Goal: Complete application form

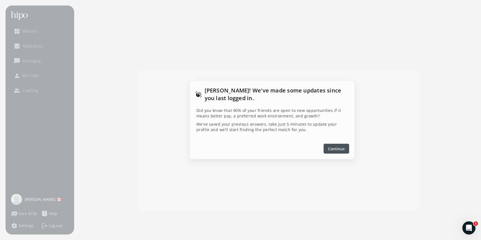
click at [328, 152] on span "Continue" at bounding box center [336, 149] width 17 height 6
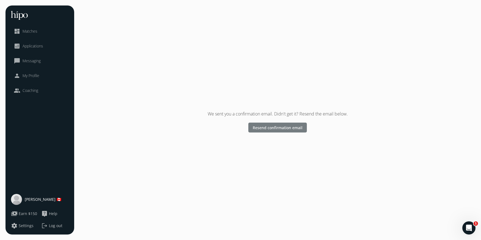
click at [274, 127] on span "Resend confirmation email" at bounding box center [278, 128] width 50 height 6
click at [280, 125] on span "Resend confirmation email" at bounding box center [278, 128] width 50 height 6
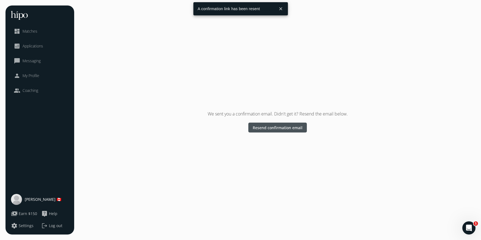
click at [32, 198] on span "[PERSON_NAME] 🇨🇦" at bounding box center [43, 199] width 37 height 5
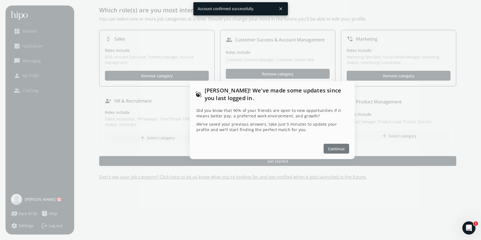
click at [334, 149] on span "Continue" at bounding box center [336, 149] width 17 height 6
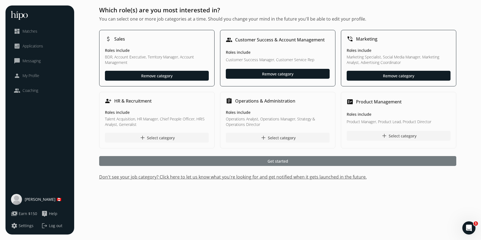
click at [245, 161] on div at bounding box center [277, 161] width 357 height 10
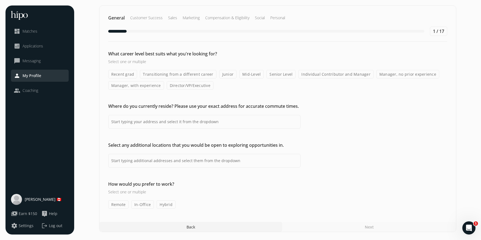
click at [242, 76] on label "Mid-Level" at bounding box center [251, 74] width 24 height 9
click at [0, 0] on input "Mid-Level" at bounding box center [0, 0] width 0 height 0
click at [227, 73] on label "Junior" at bounding box center [228, 74] width 18 height 9
click at [0, 0] on input "Junior" at bounding box center [0, 0] width 0 height 0
click at [191, 74] on label "Transitioning from a different career" at bounding box center [178, 74] width 76 height 9
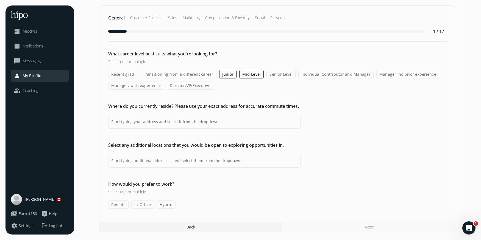
click at [0, 0] on input "Transitioning from a different career" at bounding box center [0, 0] width 0 height 0
click at [248, 74] on label "Mid-Level" at bounding box center [251, 74] width 24 height 9
click at [0, 0] on input "Mid-Level" at bounding box center [0, 0] width 0 height 0
click at [229, 73] on label "Junior" at bounding box center [228, 74] width 18 height 9
click at [0, 0] on input "Junior" at bounding box center [0, 0] width 0 height 0
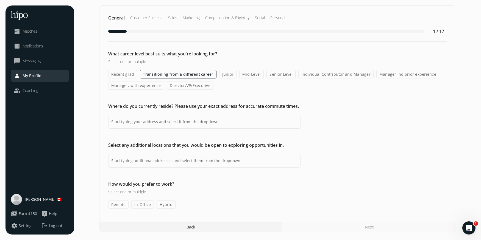
click at [386, 73] on label "Manager, no prior experience" at bounding box center [407, 74] width 63 height 9
click at [0, 0] on input "Manager, no prior experience" at bounding box center [0, 0] width 0 height 0
click at [239, 120] on input at bounding box center [204, 122] width 192 height 14
type input "Toronto, ON, Canada"
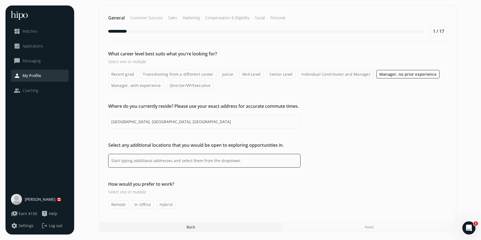
click at [216, 160] on input at bounding box center [204, 161] width 192 height 14
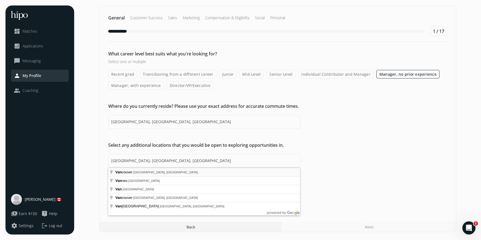
type input "Vancouver, BC, Canada"
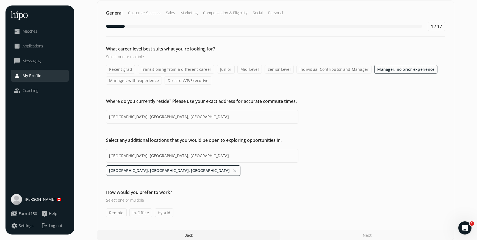
scroll to position [11, 0]
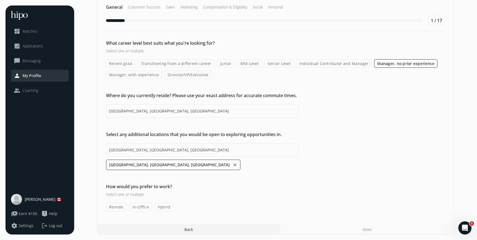
click at [116, 208] on label "Remote" at bounding box center [116, 207] width 21 height 9
click at [0, 0] on input "Remote" at bounding box center [0, 0] width 0 height 0
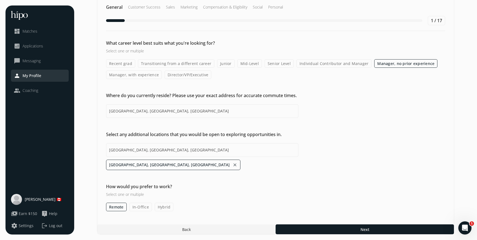
click at [162, 206] on label "Hybrid" at bounding box center [164, 207] width 19 height 9
click at [0, 0] on input "Hybrid" at bounding box center [0, 0] width 0 height 0
click at [374, 230] on div at bounding box center [364, 230] width 178 height 10
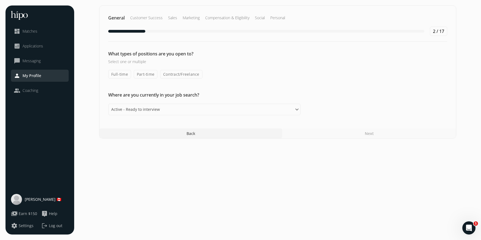
click at [113, 75] on label "Full-time" at bounding box center [119, 74] width 23 height 9
click at [0, 0] on input "Full-time" at bounding box center [0, 0] width 0 height 0
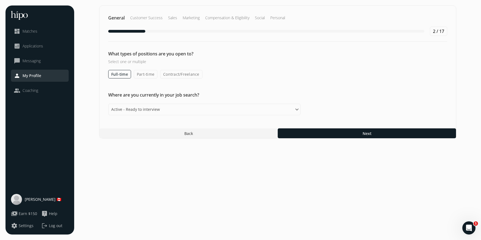
click at [175, 74] on label "Contract/Freelance" at bounding box center [181, 74] width 42 height 9
click at [0, 0] on input "Contract/Freelance" at bounding box center [0, 0] width 0 height 0
click at [149, 77] on label "Part-time" at bounding box center [146, 74] width 24 height 9
click at [0, 0] on input "Part-time" at bounding box center [0, 0] width 0 height 0
click at [234, 111] on select "Please select an option Active - Ready to interview Passive - Open to exploring…" at bounding box center [204, 110] width 192 height 12
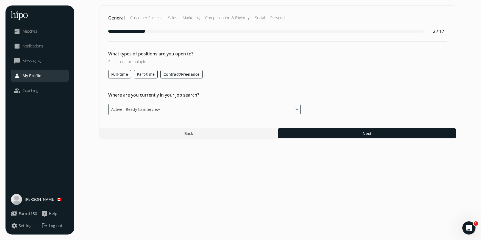
click at [108, 104] on select "Please select an option Active - Ready to interview Passive - Open to exploring…" at bounding box center [204, 110] width 192 height 12
click at [317, 135] on div at bounding box center [367, 133] width 178 height 10
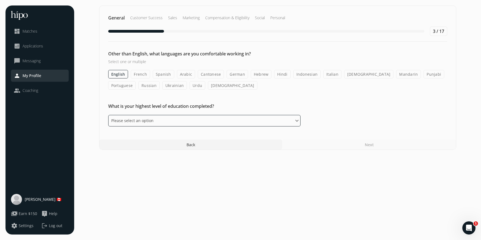
click at [285, 119] on select "Please select an option Some High School High School Diploma Some University or…" at bounding box center [204, 121] width 192 height 12
select select "associate"
click at [108, 115] on select "Please select an option Some High School High School Diploma Some University or…" at bounding box center [204, 121] width 192 height 12
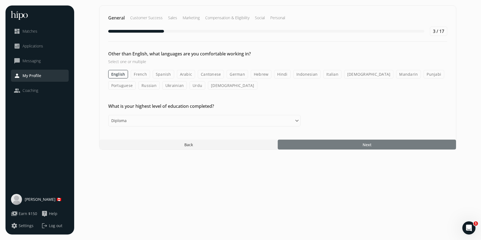
click at [323, 145] on div at bounding box center [367, 145] width 178 height 10
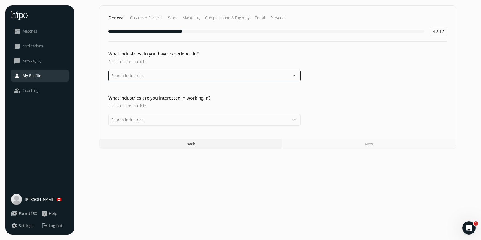
click at [276, 79] on input "text" at bounding box center [204, 76] width 192 height 12
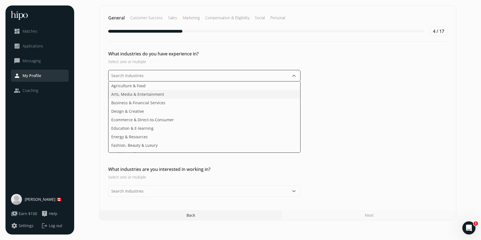
click at [231, 93] on li "Arts, Media & Entertainment" at bounding box center [204, 94] width 192 height 9
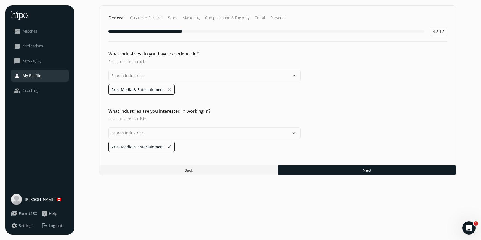
click at [338, 121] on div "What industries do you have experience in? Select one or multiple keyboard_arro…" at bounding box center [277, 102] width 356 height 102
click at [297, 132] on button "keyboard_arrow_down" at bounding box center [293, 133] width 7 height 7
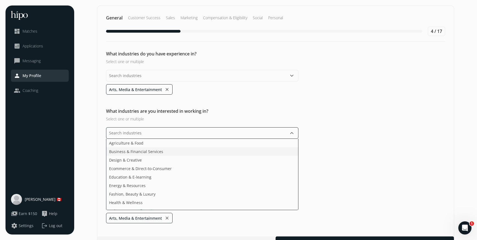
scroll to position [1, 0]
click at [220, 159] on li "Ecommerce & Direct-to-Consumer" at bounding box center [202, 159] width 192 height 9
click at [175, 195] on li "Health & Wellness" at bounding box center [202, 193] width 192 height 9
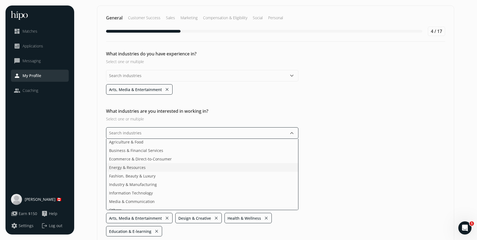
click at [163, 170] on li "Energy & Resources" at bounding box center [202, 167] width 192 height 9
click at [173, 200] on li "Media & Communication" at bounding box center [202, 201] width 192 height 9
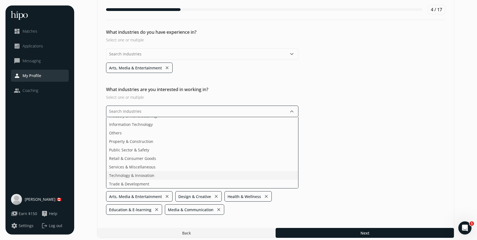
scroll to position [25, 0]
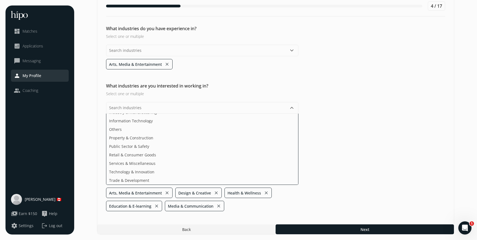
click at [329, 225] on section "General Customer Success Sales Marketing Compensation & Eligibility Social Pers…" at bounding box center [276, 107] width 392 height 255
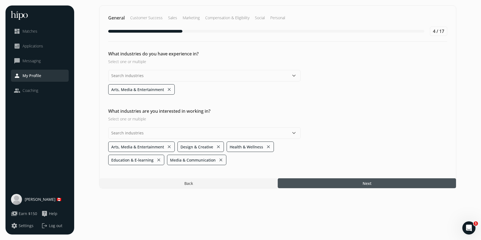
click at [364, 183] on span "Next" at bounding box center [366, 184] width 9 height 6
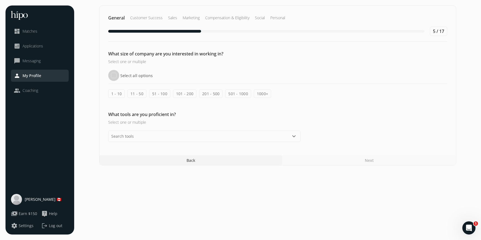
click at [111, 76] on input "Select all options" at bounding box center [113, 75] width 11 height 11
checkbox input "true"
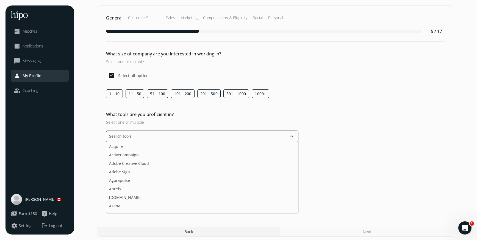
click at [174, 138] on input "text" at bounding box center [202, 137] width 192 height 12
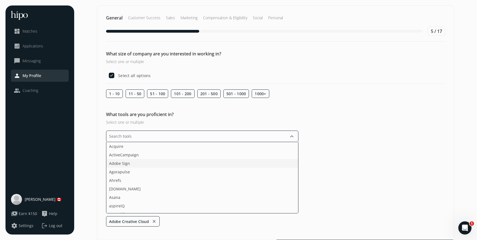
click at [170, 162] on li "Adobe Sign" at bounding box center [202, 163] width 192 height 9
click at [175, 167] on li "Freshdesk" at bounding box center [202, 166] width 192 height 9
click at [171, 159] on li "Figma" at bounding box center [202, 157] width 192 height 9
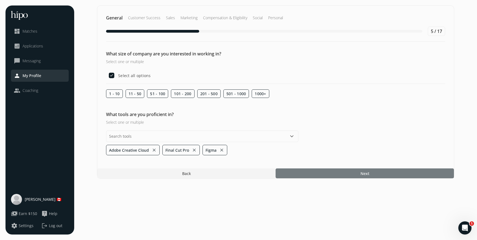
scroll to position [0, 0]
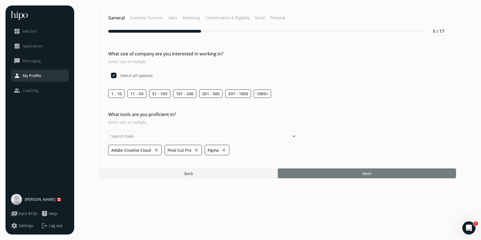
click at [340, 226] on section "General Customer Success Sales Marketing Compensation & Eligibility Social Pers…" at bounding box center [278, 119] width 396 height 229
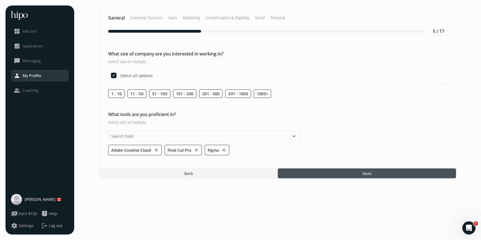
click at [376, 173] on div at bounding box center [367, 174] width 178 height 10
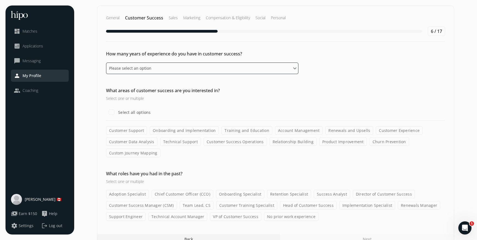
click at [223, 66] on select "Please select an option 0 - 1 years 2 - 3 years 4 - 5 years 6 - 8 years 9+ years" at bounding box center [202, 69] width 192 height 12
select select "nine_plus_years"
click at [106, 63] on select "Please select an option 0 - 1 years 2 - 3 years 4 - 5 years 6 - 8 years 9+ years" at bounding box center [202, 69] width 192 height 12
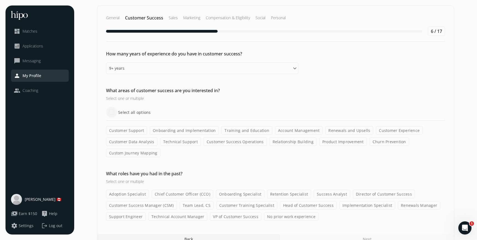
click at [114, 112] on input "Select all options" at bounding box center [111, 112] width 11 height 11
checkbox input "true"
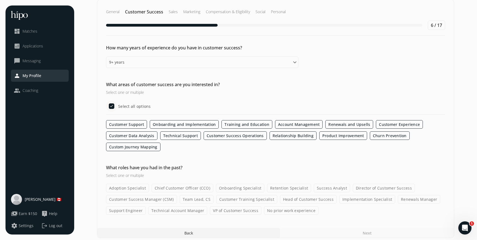
scroll to position [10, 0]
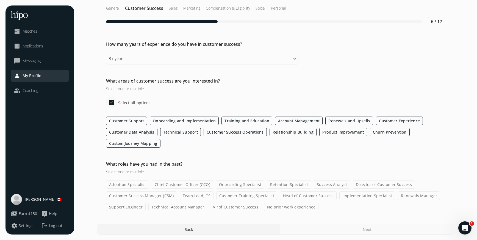
click at [359, 228] on div "Next" at bounding box center [367, 230] width 174 height 10
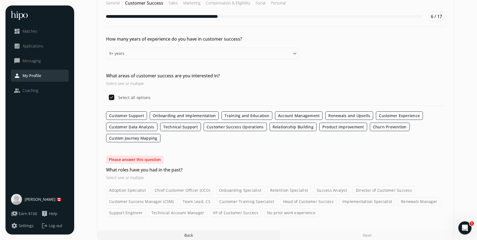
scroll to position [37, 0]
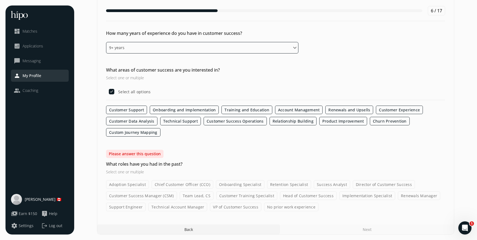
click at [175, 51] on select "Please select an option 0 - 1 years 2 - 3 years 4 - 5 years 6 - 8 years 9+ years" at bounding box center [202, 48] width 192 height 12
select select "zero_one_years"
click at [106, 42] on select "Please select an option 0 - 1 years 2 - 3 years 4 - 5 years 6 - 8 years 9+ years" at bounding box center [202, 48] width 192 height 12
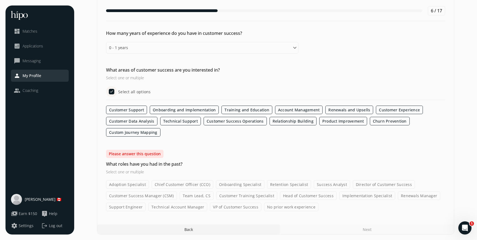
click at [110, 90] on input "Select all options" at bounding box center [111, 91] width 11 height 11
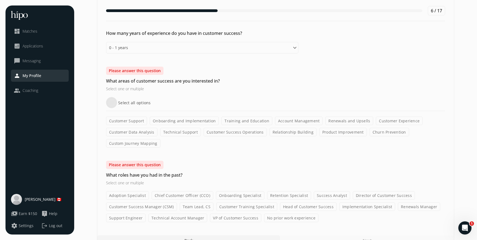
click at [111, 104] on input "Select all options" at bounding box center [111, 102] width 11 height 11
checkbox input "true"
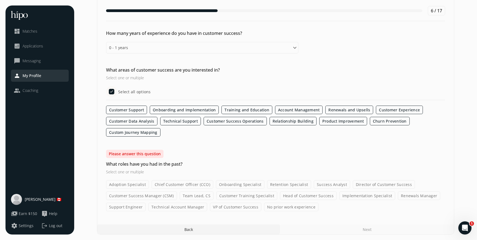
click at [132, 196] on label "Customer Success Manager (CSM)" at bounding box center [141, 196] width 71 height 9
click at [0, 0] on input "Customer Success Manager (CSM)" at bounding box center [0, 0] width 0 height 0
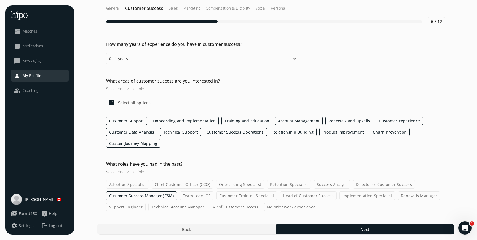
scroll to position [10, 0]
click at [358, 198] on label "Implementation Specialist" at bounding box center [367, 196] width 56 height 9
click at [0, 0] on input "Implementation Specialist" at bounding box center [0, 0] width 0 height 0
click at [275, 208] on label "No prior work experience" at bounding box center [291, 207] width 54 height 9
click at [0, 0] on input "No prior work experience" at bounding box center [0, 0] width 0 height 0
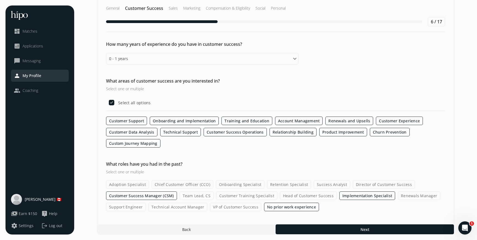
click at [159, 195] on label "Customer Success Manager (CSM)" at bounding box center [141, 196] width 71 height 9
click at [0, 0] on input "Customer Success Manager (CSM)" at bounding box center [0, 0] width 0 height 0
click at [348, 198] on label "Implementation Specialist" at bounding box center [367, 196] width 56 height 9
click at [0, 0] on input "Implementation Specialist" at bounding box center [0, 0] width 0 height 0
click at [355, 228] on div at bounding box center [364, 230] width 178 height 10
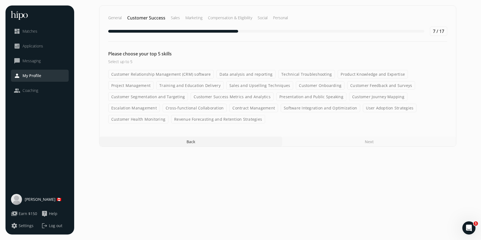
click at [293, 97] on label "Presentation and Public Speaking" at bounding box center [311, 97] width 70 height 9
click at [0, 0] on input "Presentation and Public Speaking" at bounding box center [0, 0] width 0 height 0
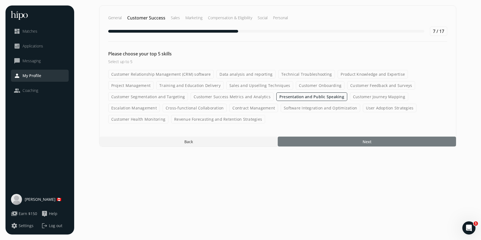
click at [327, 141] on div at bounding box center [367, 142] width 178 height 10
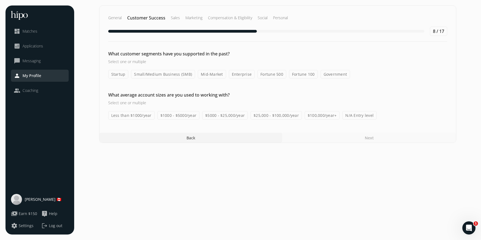
click at [241, 74] on label "Enterprise" at bounding box center [242, 74] width 26 height 9
click at [0, 0] on input "Enterprise" at bounding box center [0, 0] width 0 height 0
click at [298, 74] on label "Fortune 100" at bounding box center [303, 74] width 29 height 9
click at [0, 0] on input "Fortune 100" at bounding box center [0, 0] width 0 height 0
click at [243, 78] on label "Enterprise" at bounding box center [242, 74] width 26 height 9
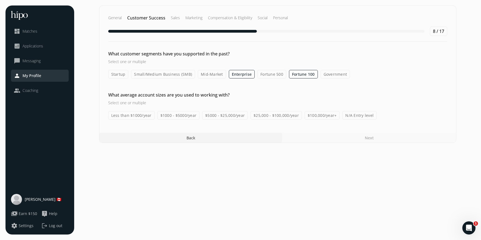
click at [0, 0] on input "Enterprise" at bounding box center [0, 0] width 0 height 0
click at [243, 79] on div "What customer segments have you supported in the past? Select one or multiple S…" at bounding box center [277, 85] width 356 height 69
click at [241, 76] on label "Enterprise" at bounding box center [242, 74] width 26 height 9
click at [0, 0] on input "Enterprise" at bounding box center [0, 0] width 0 height 0
click at [349, 119] on label "N/A Entry level" at bounding box center [359, 115] width 34 height 9
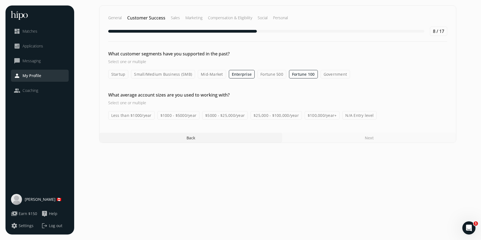
click at [0, 0] on input "N/A Entry level" at bounding box center [0, 0] width 0 height 0
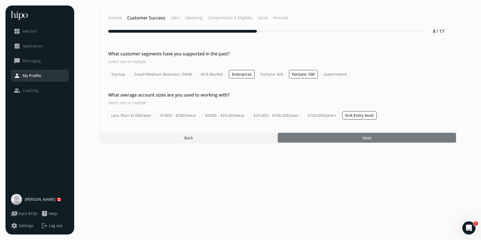
click at [364, 137] on span "Next" at bounding box center [366, 138] width 9 height 6
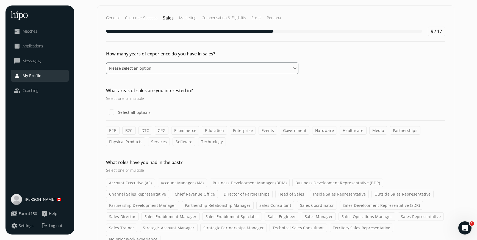
click at [228, 67] on select "Please select an option 0 - 1 years 2 - 3 years 4 - 5 years 6 - 8 years 9+ years" at bounding box center [202, 69] width 192 height 12
select select "zero_one_years"
click at [106, 63] on select "Please select an option 0 - 1 years 2 - 3 years 4 - 5 years 6 - 8 years 9+ years" at bounding box center [202, 69] width 192 height 12
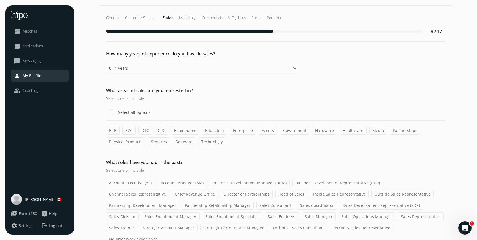
click at [112, 132] on label "B2B" at bounding box center [112, 130] width 13 height 9
click at [0, 0] on input "B2B" at bounding box center [0, 0] width 0 height 0
click at [208, 143] on label "Technology" at bounding box center [212, 142] width 28 height 9
click at [0, 0] on input "Technology" at bounding box center [0, 0] width 0 height 0
click at [371, 129] on label "Media" at bounding box center [378, 130] width 18 height 9
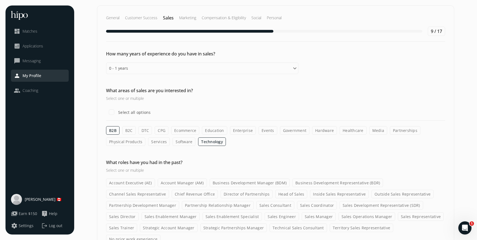
click at [0, 0] on input "Media" at bounding box center [0, 0] width 0 height 0
click at [354, 131] on label "Healthcare" at bounding box center [352, 130] width 27 height 9
click at [0, 0] on input "Healthcare" at bounding box center [0, 0] width 0 height 0
click at [186, 142] on label "Software" at bounding box center [183, 142] width 23 height 9
click at [0, 0] on input "Software" at bounding box center [0, 0] width 0 height 0
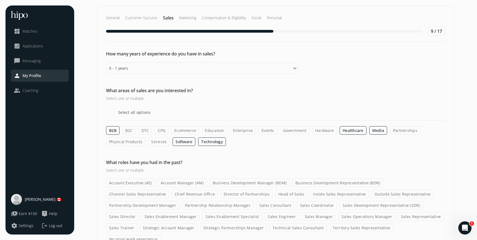
click at [161, 141] on label "Services" at bounding box center [159, 142] width 22 height 9
click at [0, 0] on input "Services" at bounding box center [0, 0] width 0 height 0
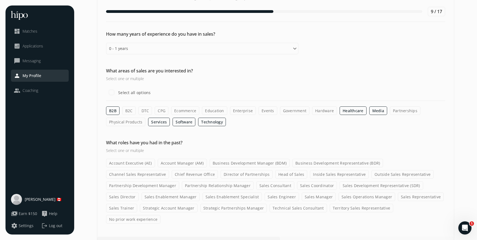
scroll to position [21, 0]
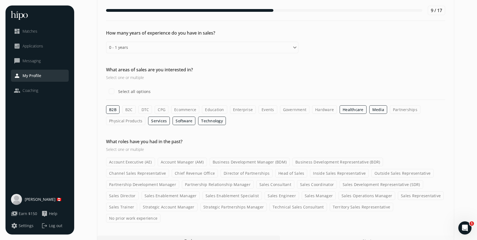
click at [160, 214] on label "No prior work experience" at bounding box center [133, 218] width 54 height 9
click at [0, 0] on input "No prior work experience" at bounding box center [0, 0] width 0 height 0
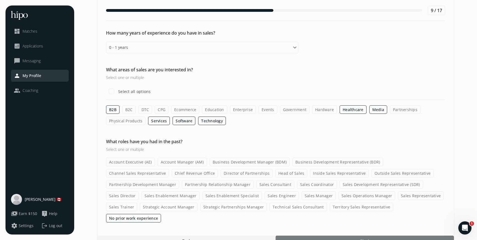
click at [346, 236] on div at bounding box center [364, 241] width 178 height 10
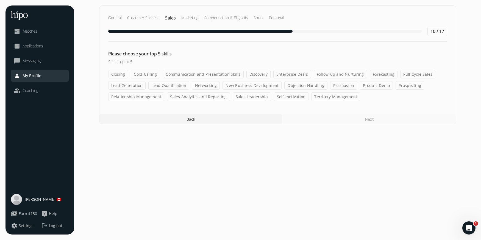
click at [146, 74] on label "Cold-Calling" at bounding box center [145, 74] width 29 height 9
click at [0, 0] on input "Cold-Calling" at bounding box center [0, 0] width 0 height 0
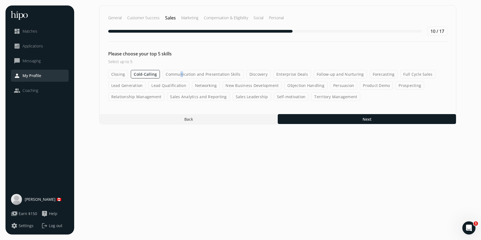
click at [180, 74] on label "Communication and Presentation Skills" at bounding box center [203, 74] width 81 height 9
click at [248, 75] on label "Discovery" at bounding box center [258, 74] width 24 height 9
click at [0, 0] on input "Discovery" at bounding box center [0, 0] width 0 height 0
click at [211, 75] on label "Communication and Presentation Skills" at bounding box center [203, 74] width 81 height 9
click at [0, 0] on input "Communication and Presentation Skills" at bounding box center [0, 0] width 0 height 0
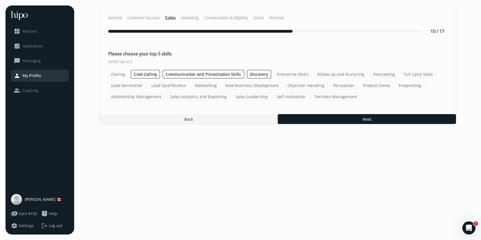
click at [341, 87] on label "Persuasion" at bounding box center [343, 85] width 27 height 9
click at [0, 0] on input "Persuasion" at bounding box center [0, 0] width 0 height 0
click at [377, 83] on label "Product Demo" at bounding box center [376, 85] width 33 height 9
click at [0, 0] on input "Product Demo" at bounding box center [0, 0] width 0 height 0
click at [278, 95] on label "Self-motivation" at bounding box center [291, 97] width 35 height 9
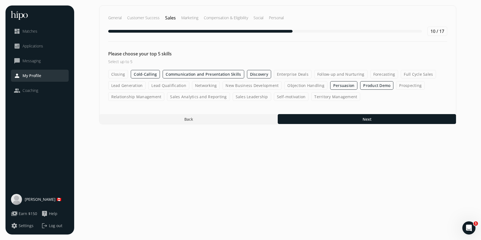
click at [0, 0] on input "Self-motivation" at bounding box center [0, 0] width 0 height 0
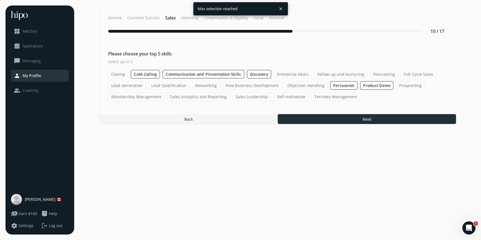
click at [314, 116] on div at bounding box center [367, 119] width 178 height 10
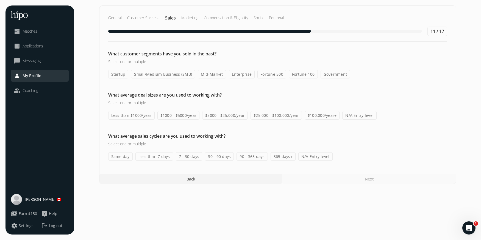
click at [304, 158] on label "N/A Entry level" at bounding box center [315, 156] width 34 height 9
click at [0, 0] on input "N/A Entry level" at bounding box center [0, 0] width 0 height 0
click at [351, 116] on label "N/A Entry level" at bounding box center [359, 115] width 34 height 9
click at [0, 0] on input "N/A Entry level" at bounding box center [0, 0] width 0 height 0
drag, startPoint x: 299, startPoint y: 74, endPoint x: 296, endPoint y: 73, distance: 2.8
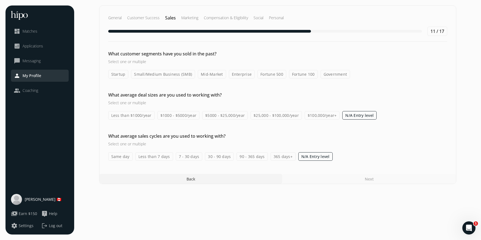
click at [297, 73] on label "Fortune 100" at bounding box center [303, 74] width 29 height 9
click at [0, 0] on input "Fortune 100" at bounding box center [0, 0] width 0 height 0
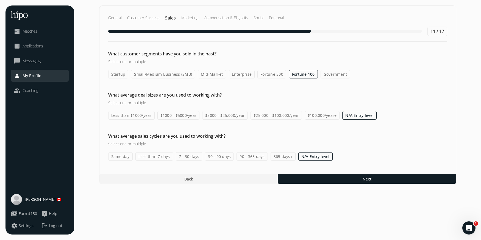
click at [272, 75] on label "Fortune 500" at bounding box center [271, 74] width 29 height 9
click at [0, 0] on input "Fortune 500" at bounding box center [0, 0] width 0 height 0
click at [244, 74] on label "Enterprise" at bounding box center [242, 74] width 26 height 9
click at [0, 0] on input "Enterprise" at bounding box center [0, 0] width 0 height 0
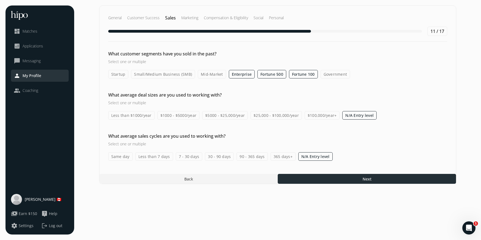
click at [317, 181] on div at bounding box center [367, 179] width 178 height 10
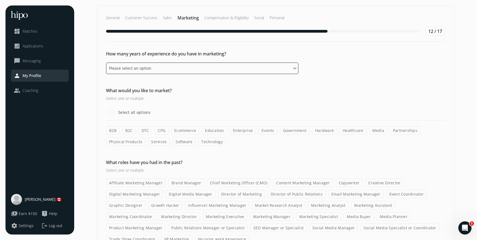
click at [218, 64] on select "Please select an option 0 - 1 years 2 - 3 years 4 - 5 years 6 - 8 years 9+ years" at bounding box center [202, 69] width 192 height 12
select select "nine_plus_years"
click at [106, 63] on select "Please select an option 0 - 1 years 2 - 3 years 4 - 5 years 6 - 8 years 9+ years" at bounding box center [202, 69] width 192 height 12
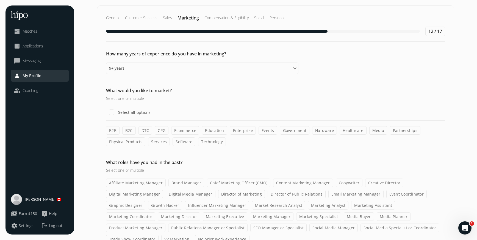
click at [112, 132] on label "B2B" at bounding box center [112, 130] width 13 height 9
click at [0, 0] on input "B2B" at bounding box center [0, 0] width 0 height 0
click at [353, 130] on label "Healthcare" at bounding box center [352, 130] width 27 height 9
click at [0, 0] on input "Healthcare" at bounding box center [0, 0] width 0 height 0
click at [371, 131] on label "Media" at bounding box center [378, 130] width 18 height 9
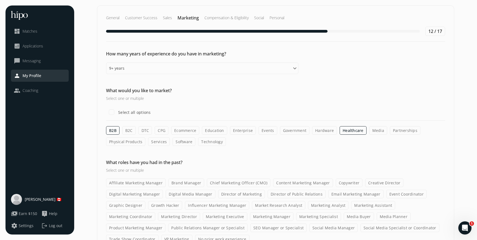
click at [0, 0] on input "Media" at bounding box center [0, 0] width 0 height 0
click at [397, 131] on label "Partnerships" at bounding box center [405, 130] width 30 height 9
click at [0, 0] on input "Partnerships" at bounding box center [0, 0] width 0 height 0
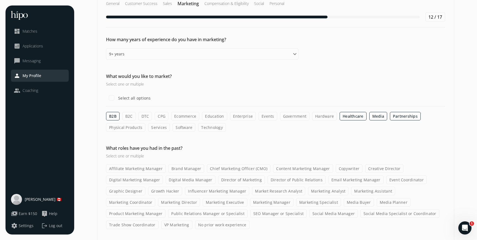
scroll to position [32, 0]
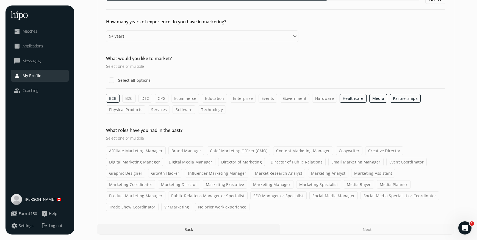
click at [343, 152] on label "Copywriter" at bounding box center [348, 151] width 27 height 9
click at [0, 0] on input "Copywriter" at bounding box center [0, 0] width 0 height 0
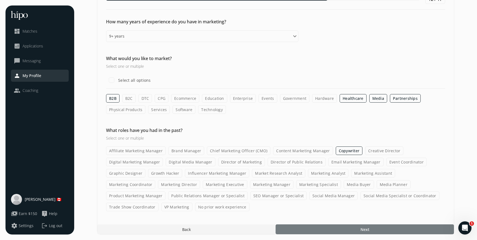
click at [316, 225] on div at bounding box center [364, 230] width 178 height 10
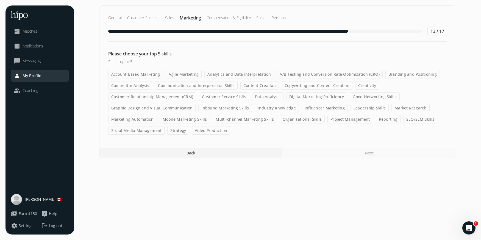
click at [204, 126] on label "Video Production" at bounding box center [211, 130] width 38 height 9
click at [0, 0] on input "Video Production" at bounding box center [0, 0] width 0 height 0
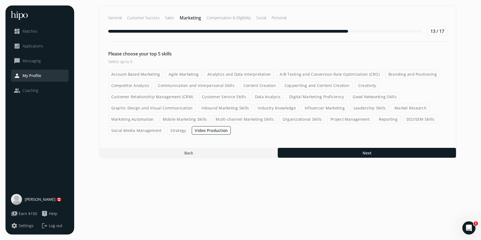
click at [144, 109] on label "Graphic Design and Visual Communication" at bounding box center [152, 108] width 88 height 9
click at [0, 0] on input "Graphic Design and Visual Communication" at bounding box center [0, 0] width 0 height 0
click at [219, 96] on label "Customer Service Skills" at bounding box center [224, 97] width 50 height 9
click at [0, 0] on input "Customer Service Skills" at bounding box center [0, 0] width 0 height 0
click at [259, 85] on label "Content Creation" at bounding box center [259, 85] width 38 height 9
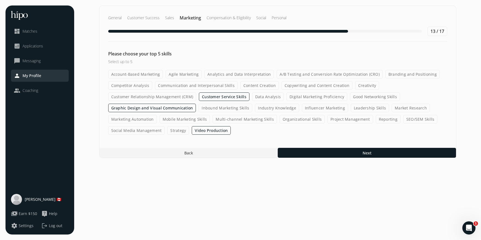
click at [0, 0] on input "Content Creation" at bounding box center [0, 0] width 0 height 0
click at [301, 88] on label "Copywriting and Content Creation" at bounding box center [316, 85] width 71 height 9
click at [0, 0] on input "Copywriting and Content Creation" at bounding box center [0, 0] width 0 height 0
click at [361, 85] on label "Creativity" at bounding box center [367, 85] width 24 height 9
click at [0, 0] on input "Creativity" at bounding box center [0, 0] width 0 height 0
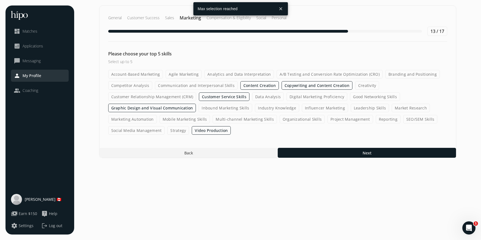
click at [361, 85] on label "Creativity" at bounding box center [367, 85] width 24 height 9
click at [0, 0] on input "Creativity" at bounding box center [0, 0] width 0 height 0
click at [260, 87] on label "Content Creation" at bounding box center [259, 85] width 38 height 9
click at [0, 0] on input "Content Creation" at bounding box center [0, 0] width 0 height 0
click at [371, 85] on label "Creativity" at bounding box center [367, 85] width 24 height 9
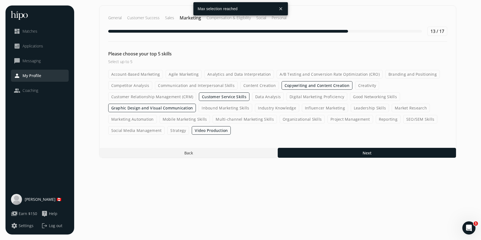
click at [0, 0] on input "Creativity" at bounding box center [0, 0] width 0 height 0
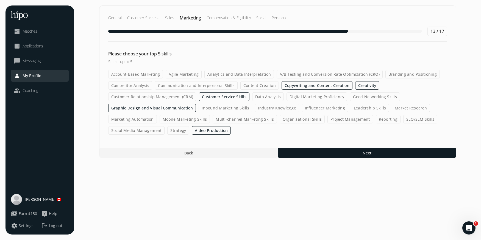
click at [164, 110] on label "Graphic Design and Visual Communication" at bounding box center [152, 108] width 88 height 9
click at [0, 0] on input "Graphic Design and Visual Communication" at bounding box center [0, 0] width 0 height 0
click at [267, 108] on label "Industry Knowledge" at bounding box center [277, 108] width 44 height 9
click at [0, 0] on input "Industry Knowledge" at bounding box center [0, 0] width 0 height 0
click at [398, 72] on label "Branding and Positioning" at bounding box center [412, 74] width 54 height 9
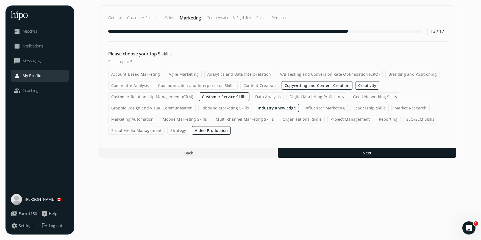
click at [0, 0] on input "Branding and Positioning" at bounding box center [0, 0] width 0 height 0
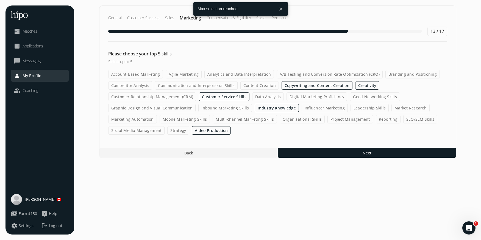
click at [267, 106] on label "Industry Knowledge" at bounding box center [277, 108] width 44 height 9
click at [0, 0] on input "Industry Knowledge" at bounding box center [0, 0] width 0 height 0
click at [396, 73] on label "Branding and Positioning" at bounding box center [412, 74] width 54 height 9
click at [0, 0] on input "Branding and Positioning" at bounding box center [0, 0] width 0 height 0
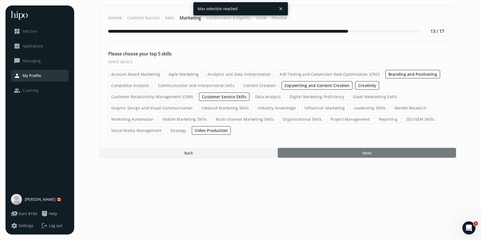
click at [363, 151] on span "Next" at bounding box center [366, 153] width 9 height 6
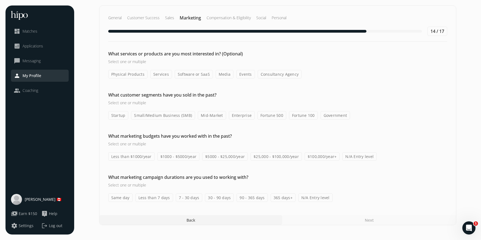
click at [220, 74] on label "Media" at bounding box center [225, 74] width 18 height 9
click at [0, 0] on input "Media" at bounding box center [0, 0] width 0 height 0
click at [239, 75] on label "Events" at bounding box center [245, 74] width 19 height 9
click at [0, 0] on input "Events" at bounding box center [0, 0] width 0 height 0
click at [203, 74] on label "Software or SaaS" at bounding box center [194, 74] width 38 height 9
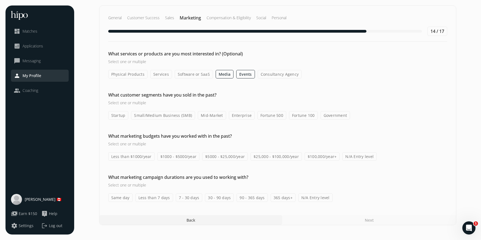
click at [0, 0] on input "Software or SaaS" at bounding box center [0, 0] width 0 height 0
click at [162, 72] on label "Services" at bounding box center [161, 74] width 22 height 9
click at [0, 0] on input "Services" at bounding box center [0, 0] width 0 height 0
click at [262, 74] on label "Consultancy Agency" at bounding box center [280, 74] width 44 height 9
click at [0, 0] on input "Consultancy Agency" at bounding box center [0, 0] width 0 height 0
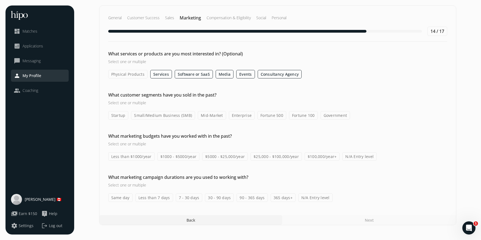
click at [128, 77] on label "Physical Products" at bounding box center [127, 74] width 39 height 9
click at [0, 0] on input "Physical Products" at bounding box center [0, 0] width 0 height 0
click at [127, 67] on div "What services or products are you most interested in? (Optional) Select one or …" at bounding box center [277, 65] width 356 height 28
click at [129, 74] on label "Physical Products" at bounding box center [128, 74] width 40 height 9
click at [0, 0] on input "Physical Products" at bounding box center [0, 0] width 0 height 0
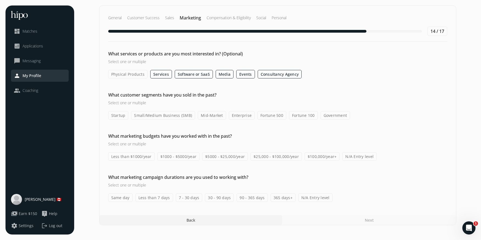
drag, startPoint x: 296, startPoint y: 116, endPoint x: 290, endPoint y: 116, distance: 6.3
click at [296, 116] on label "Fortune 100" at bounding box center [303, 115] width 29 height 9
click at [0, 0] on input "Fortune 100" at bounding box center [0, 0] width 0 height 0
click at [271, 117] on label "Fortune 500" at bounding box center [271, 115] width 29 height 9
click at [0, 0] on input "Fortune 500" at bounding box center [0, 0] width 0 height 0
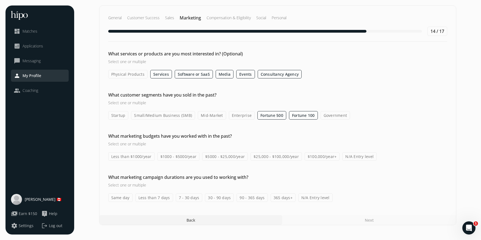
click at [245, 116] on label "Enterprise" at bounding box center [242, 115] width 26 height 9
click at [0, 0] on input "Enterprise" at bounding box center [0, 0] width 0 height 0
click at [358, 155] on label "N/A Entry level" at bounding box center [359, 156] width 34 height 9
click at [0, 0] on input "N/A Entry level" at bounding box center [0, 0] width 0 height 0
click at [122, 195] on label "Same day" at bounding box center [120, 198] width 24 height 9
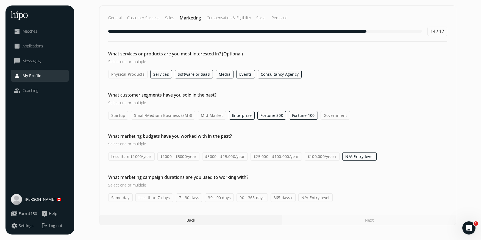
click at [0, 0] on input "Same day" at bounding box center [0, 0] width 0 height 0
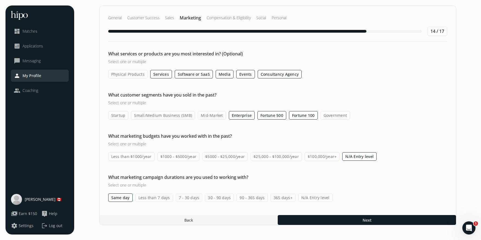
click at [152, 197] on label "Less than 7 days" at bounding box center [154, 198] width 38 height 9
click at [0, 0] on input "Less than 7 days" at bounding box center [0, 0] width 0 height 0
click at [178, 197] on label "7 - 30 days" at bounding box center [189, 198] width 27 height 9
click at [0, 0] on input "7 - 30 days" at bounding box center [0, 0] width 0 height 0
click at [211, 197] on label "30 - 90 days" at bounding box center [219, 198] width 29 height 9
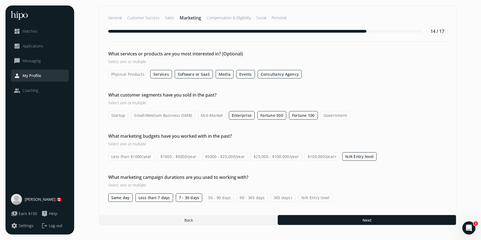
click at [0, 0] on input "30 - 90 days" at bounding box center [0, 0] width 0 height 0
drag, startPoint x: 246, startPoint y: 197, endPoint x: 252, endPoint y: 199, distance: 6.3
click at [246, 197] on label "90 - 365 days" at bounding box center [251, 198] width 31 height 9
click at [0, 0] on input "90 - 365 days" at bounding box center [0, 0] width 0 height 0
click at [281, 197] on label "365 days+" at bounding box center [282, 198] width 25 height 9
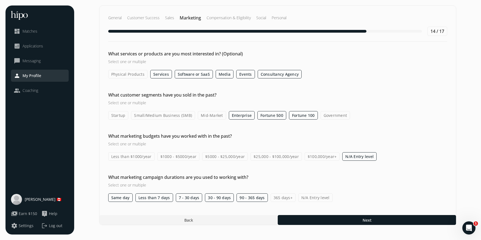
click at [0, 0] on input "365 days+" at bounding box center [0, 0] width 0 height 0
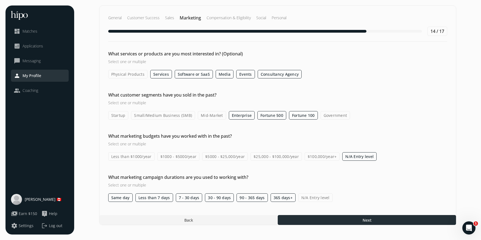
click at [305, 223] on div at bounding box center [367, 220] width 178 height 10
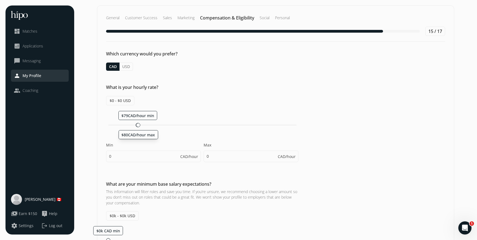
drag, startPoint x: 109, startPoint y: 123, endPoint x: 137, endPoint y: 127, distance: 28.2
click at [137, 127] on div at bounding box center [138, 125] width 4 height 4
type input "79"
type input "80"
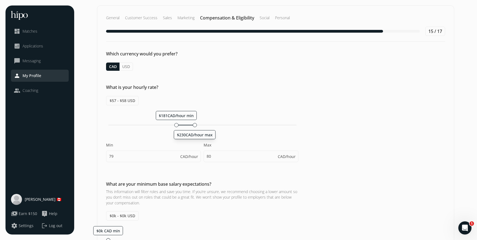
drag, startPoint x: 139, startPoint y: 125, endPoint x: 194, endPoint y: 127, distance: 55.5
click at [194, 127] on div at bounding box center [194, 125] width 4 height 4
type input "181"
type input "230"
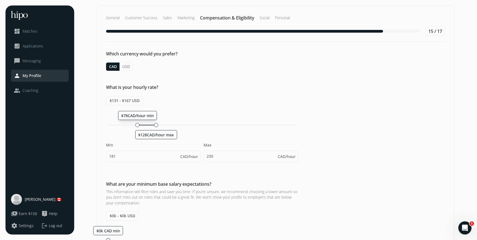
drag, startPoint x: 174, startPoint y: 126, endPoint x: 136, endPoint y: 125, distance: 38.4
click at [136, 125] on div at bounding box center [137, 125] width 4 height 4
type input "78"
type input "128"
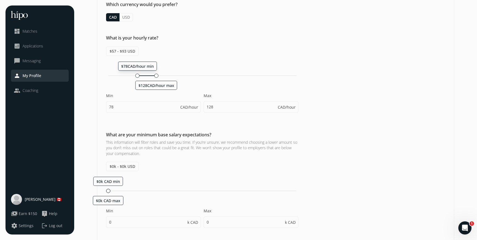
scroll to position [58, 0]
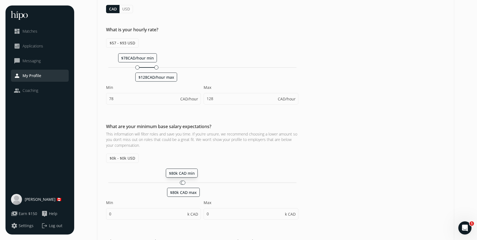
drag, startPoint x: 109, startPoint y: 180, endPoint x: 181, endPoint y: 187, distance: 72.2
click at [181, 187] on div "$80k CAD min $80k CAD max Min 0 k CAD Max 0 k CAD" at bounding box center [202, 197] width 192 height 57
type input "80"
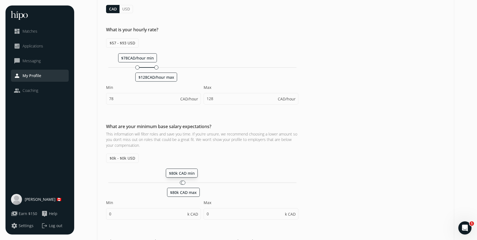
type input "85"
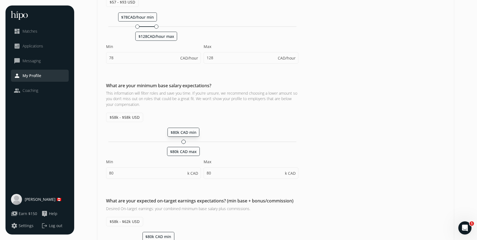
scroll to position [113, 0]
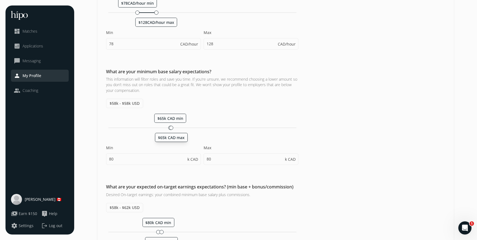
drag, startPoint x: 184, startPoint y: 127, endPoint x: 167, endPoint y: 128, distance: 16.8
click at [167, 128] on div "$65k CAD min $65k CAD max" at bounding box center [202, 128] width 188 height 1
type input "65"
drag, startPoint x: 170, startPoint y: 129, endPoint x: 193, endPoint y: 129, distance: 23.6
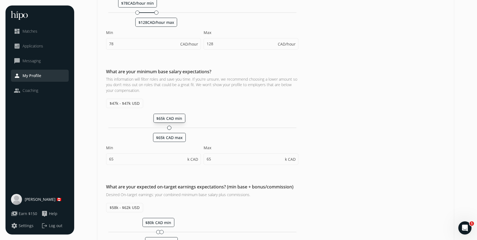
click at [196, 130] on div "$65k CAD min $65k CAD max" at bounding box center [202, 127] width 192 height 5
drag, startPoint x: 168, startPoint y: 129, endPoint x: 186, endPoint y: 129, distance: 17.6
click at [186, 129] on div "$75k CAD min $75k CAD max" at bounding box center [202, 127] width 192 height 5
type input "80"
drag, startPoint x: 154, startPoint y: 160, endPoint x: 99, endPoint y: 157, distance: 54.4
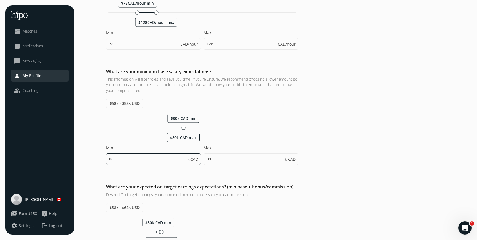
click at [99, 157] on div "What are your minimum base salary expectations? This information will filter ro…" at bounding box center [275, 119] width 356 height 102
drag, startPoint x: 207, startPoint y: 160, endPoint x: 194, endPoint y: 159, distance: 12.9
click at [194, 159] on div "Min 80 k CAD Max 80 k CAD" at bounding box center [202, 157] width 192 height 25
type input "400"
type input "370"
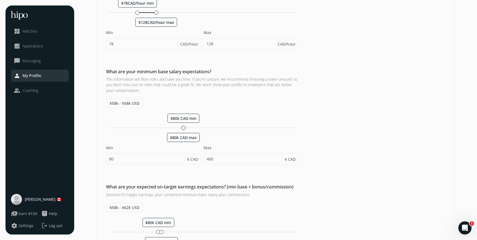
type input "370"
type input "375"
click at [179, 178] on div "Which currency would you prefer? CAD USD What is your hourly rate? $57 - $93 US…" at bounding box center [275, 142] width 356 height 408
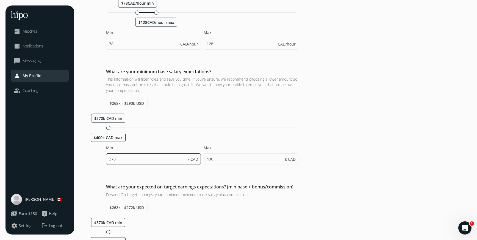
drag, startPoint x: 127, startPoint y: 160, endPoint x: 85, endPoint y: 160, distance: 42.6
click at [90, 161] on section "General Customer Success Sales Marketing Compensation & Eligibility Social Pers…" at bounding box center [276, 131] width 392 height 476
type input "80"
type input "110"
click at [208, 171] on div "Which currency would you prefer? CAD USD What is your hourly rate? $57 - $93 US…" at bounding box center [275, 142] width 356 height 408
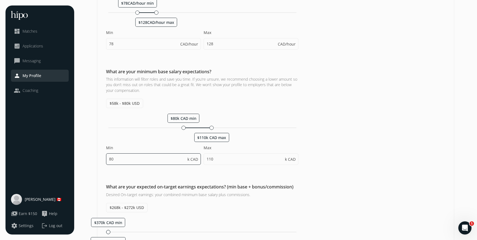
click at [125, 161] on input "80" at bounding box center [153, 159] width 95 height 12
type input "85"
click at [143, 178] on div "Which currency would you prefer? CAD USD What is your hourly rate? $57 - $93 US…" at bounding box center [275, 142] width 356 height 408
click at [224, 156] on input "110" at bounding box center [250, 159] width 95 height 12
click at [222, 159] on input "110" at bounding box center [250, 159] width 95 height 12
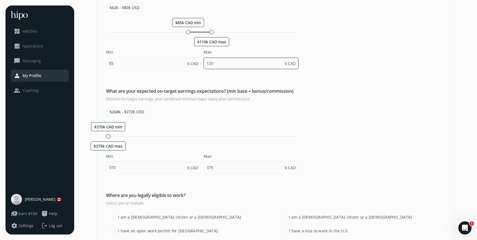
scroll to position [209, 0]
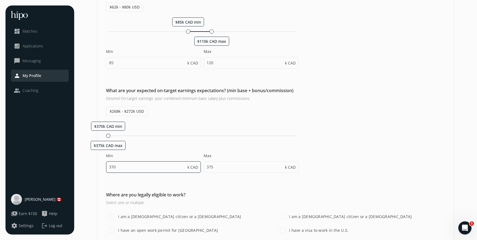
type input "115"
click at [138, 169] on input "370" at bounding box center [153, 167] width 95 height 12
drag, startPoint x: 135, startPoint y: 168, endPoint x: 105, endPoint y: 166, distance: 30.0
click at [105, 166] on div "What are your expected on-target earnings expectations? (min base + bonus/commi…" at bounding box center [275, 132] width 356 height 91
type input "120"
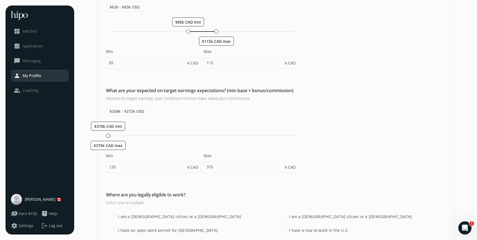
type input "150"
click at [270, 183] on div "Which currency would you prefer? CAD USD What is your hourly rate? $57 - $93 US…" at bounding box center [275, 46] width 356 height 408
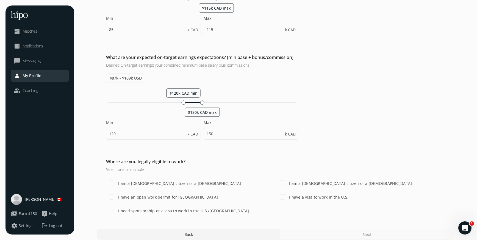
scroll to position [247, 0]
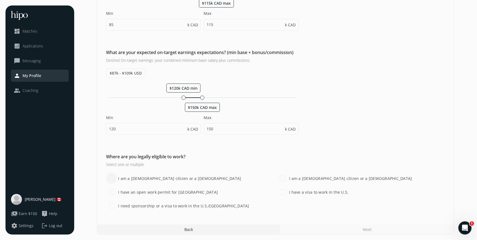
click at [111, 178] on input "I am a Canadian citizen or a lawful permanent resident" at bounding box center [111, 178] width 11 height 11
checkbox input "true"
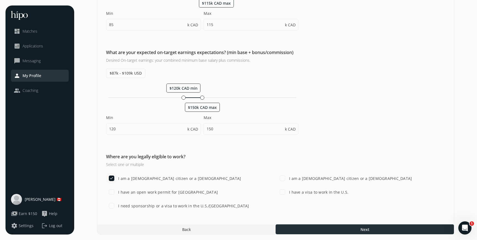
click at [326, 229] on div at bounding box center [364, 230] width 178 height 10
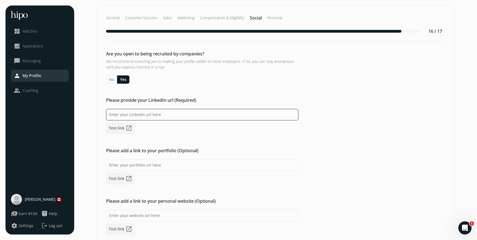
click at [201, 111] on input at bounding box center [202, 115] width 192 height 12
paste input "https://www.linkedin.com/in/dean-harrison-techsales/"
type input "https://www.linkedin.com/in/dean-harrison-techsales/"
click at [128, 165] on input at bounding box center [202, 166] width 192 height 12
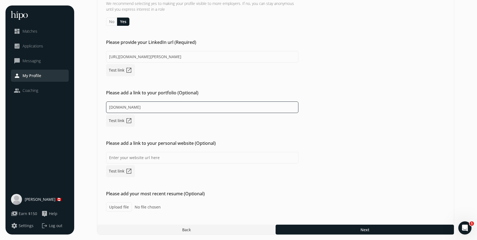
scroll to position [58, 0]
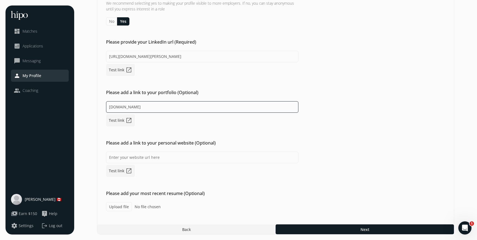
type input "www.deanharrison.ca"
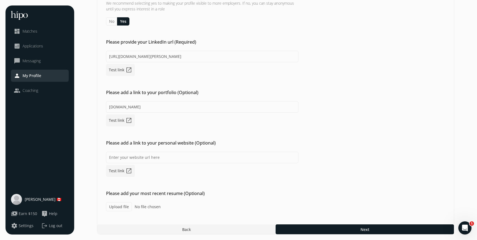
click at [353, 223] on div "General Customer Success Sales Marketing Compensation & Eligibility Social Pers…" at bounding box center [275, 90] width 357 height 287
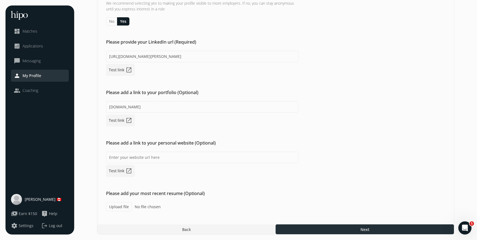
click at [365, 229] on span "Next" at bounding box center [364, 230] width 9 height 6
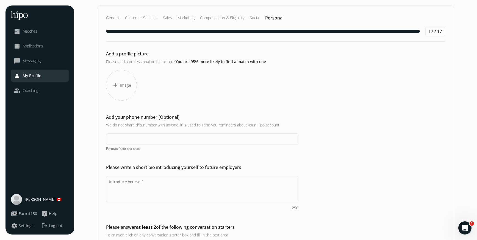
click at [120, 85] on span "Image" at bounding box center [125, 85] width 11 height 5
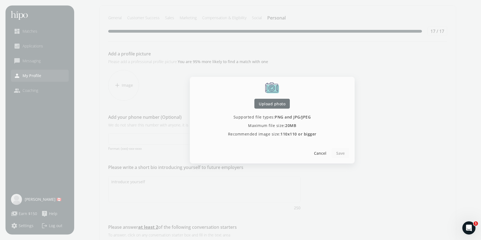
click at [273, 104] on span "Upload photo" at bounding box center [272, 104] width 27 height 6
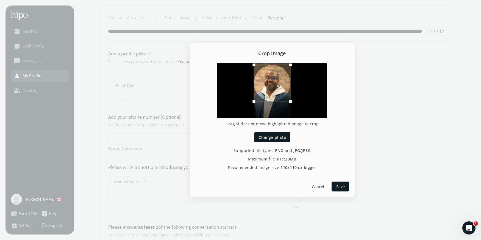
drag, startPoint x: 279, startPoint y: 98, endPoint x: 274, endPoint y: 86, distance: 12.5
click at [274, 86] on div at bounding box center [272, 83] width 37 height 37
click at [338, 188] on span "Save" at bounding box center [340, 187] width 9 height 6
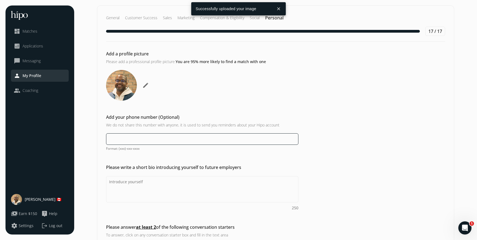
click at [164, 138] on input at bounding box center [202, 139] width 192 height 12
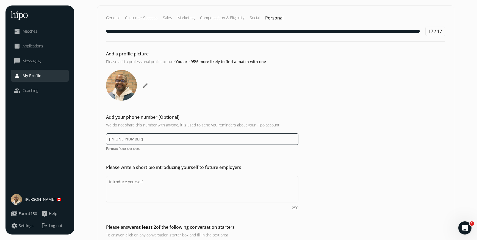
type input "(416) 523-7460"
click at [374, 197] on div "Please write a short bio introducing yourself to future employers 250" at bounding box center [275, 187] width 356 height 47
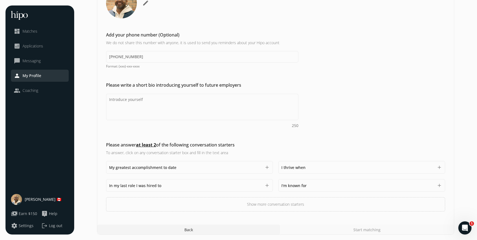
scroll to position [83, 0]
click at [266, 167] on button "add" at bounding box center [266, 166] width 5 height 5
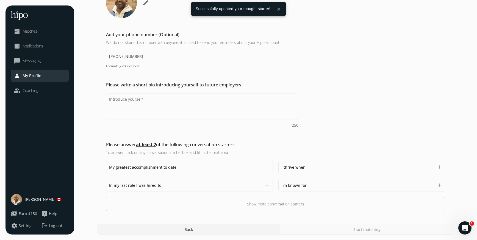
click at [266, 167] on div "My greatest accomplishment to date 1500 add" at bounding box center [189, 167] width 167 height 13
click at [439, 166] on button "add" at bounding box center [438, 166] width 5 height 5
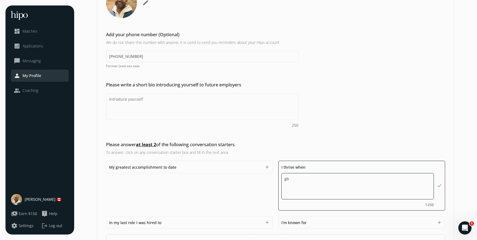
type textarea "g"
type textarea "blending creative with businss"
click at [432, 117] on div "Please write a short bio introducing yourself to future employers 250" at bounding box center [275, 105] width 356 height 47
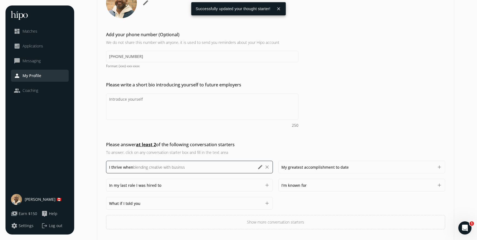
scroll to position [84, 0]
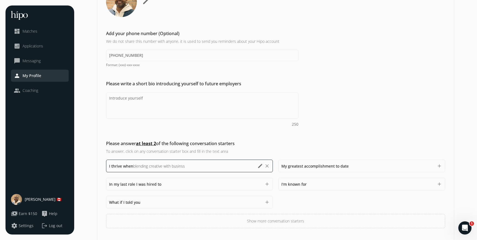
click at [258, 167] on button "edit" at bounding box center [259, 165] width 5 height 5
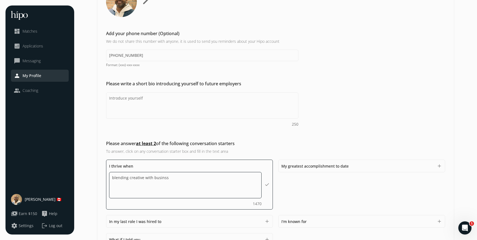
type textarea "blending creative with business"
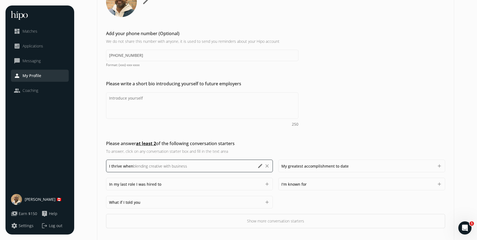
click at [327, 167] on span "My greatest accomplishment to date" at bounding box center [314, 166] width 67 height 5
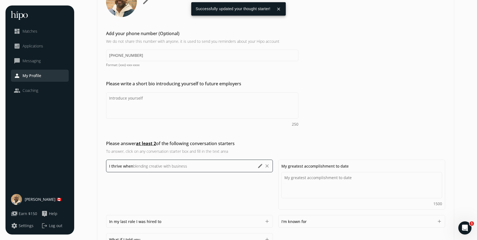
click at [327, 167] on span "My greatest accomplishment to date" at bounding box center [314, 166] width 67 height 5
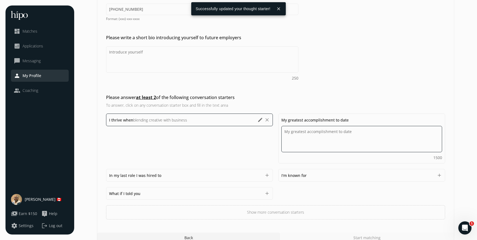
scroll to position [138, 0]
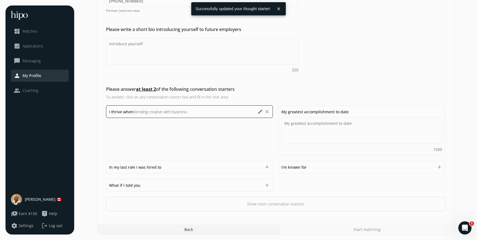
click at [308, 164] on div "I'm known for 1500" at bounding box center [357, 167] width 152 height 7
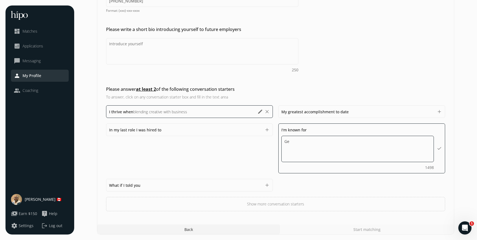
type textarea "G"
type textarea "being a great video editor"
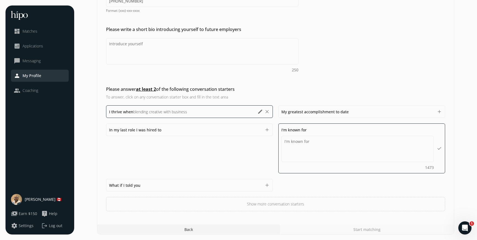
click at [166, 170] on div "In my last role I was hired to 1500 add" at bounding box center [189, 149] width 167 height 50
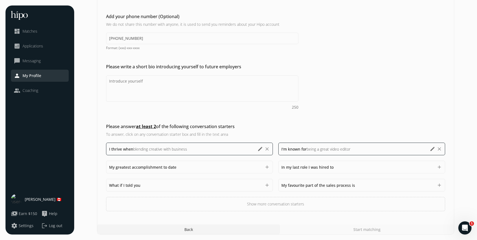
click at [338, 230] on div "Start matching" at bounding box center [367, 230] width 174 height 10
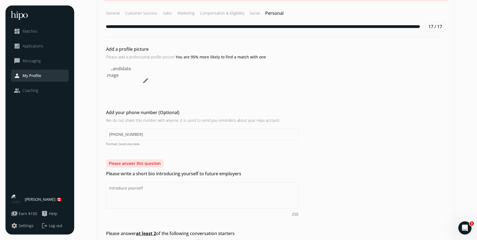
scroll to position [30, 0]
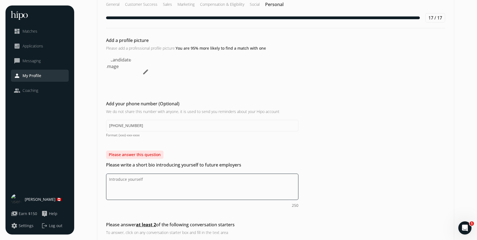
click at [153, 182] on textarea "Do you feel like we missed asking any questions that would improve your profile…" at bounding box center [202, 187] width 192 height 26
paste textarea "Broadcast creative making the pivot to B2B Tech Sales. Let the adventure begin!"
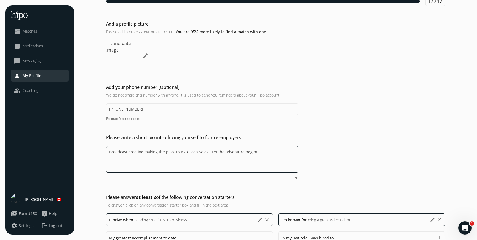
drag, startPoint x: 127, startPoint y: 153, endPoint x: 104, endPoint y: 153, distance: 23.6
click at [104, 153] on div "Please write a short bio introducing yourself to future employers Broadcast cre…" at bounding box center [275, 157] width 356 height 47
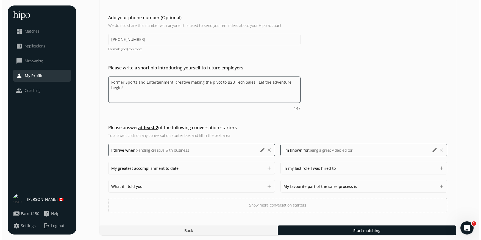
scroll to position [101, 0]
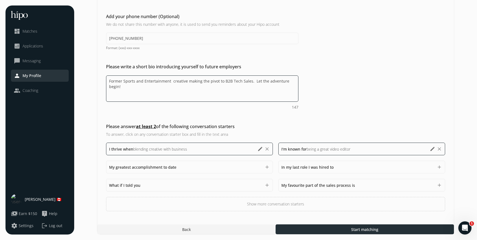
type textarea "Former Sports and Entertainment creative making the pivot to B2B Tech Sales. Le…"
click at [351, 230] on span "Start matching" at bounding box center [364, 230] width 27 height 6
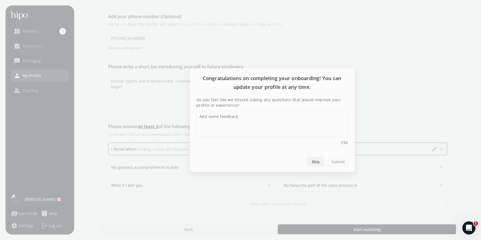
click at [317, 164] on span "Skip" at bounding box center [315, 162] width 8 height 6
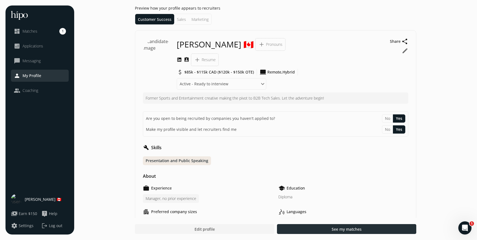
click at [332, 229] on span "See my matches" at bounding box center [346, 230] width 30 height 6
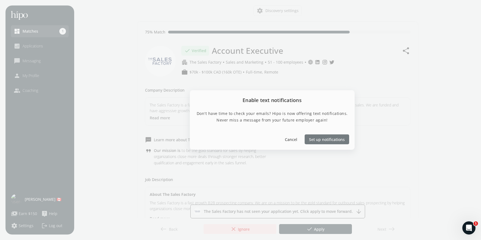
click at [321, 142] on div at bounding box center [326, 140] width 44 height 10
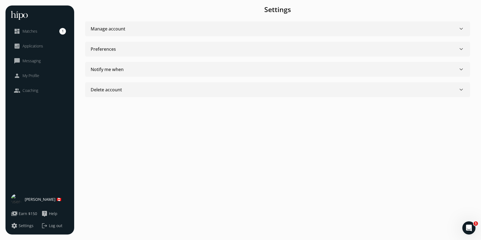
click at [298, 71] on div "Notify me when keyboard_arrow_down" at bounding box center [278, 69] width 374 height 7
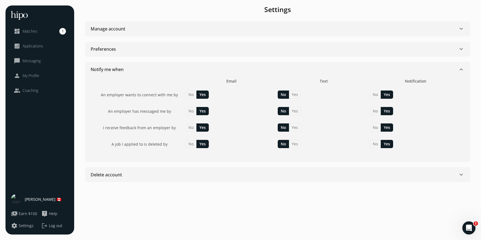
click at [272, 215] on div "Change name New first name New last name Cancel Done Change email New email add…" at bounding box center [278, 119] width 396 height 229
click at [40, 30] on link "dashboard Matches 1" at bounding box center [40, 31] width 52 height 7
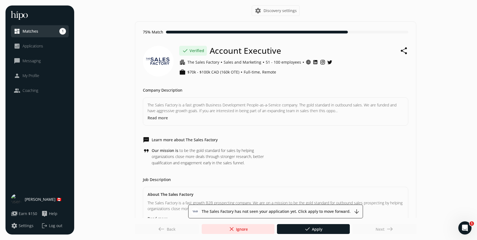
click at [153, 117] on button "Read more" at bounding box center [157, 118] width 20 height 6
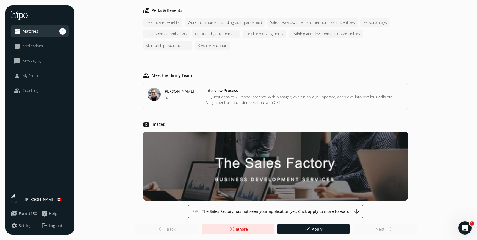
scroll to position [420, 0]
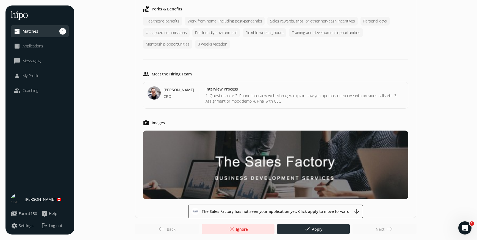
click at [306, 230] on span "done" at bounding box center [307, 229] width 7 height 7
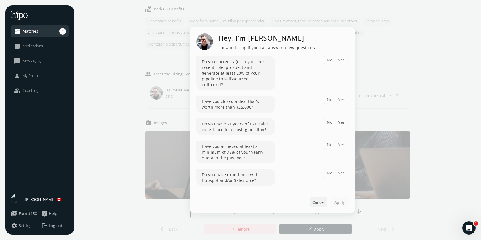
click at [313, 200] on span "Cancel" at bounding box center [318, 202] width 12 height 6
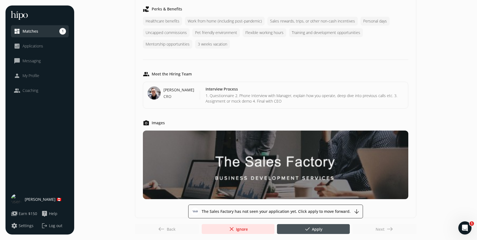
click at [37, 48] on span "Applications" at bounding box center [33, 45] width 21 height 5
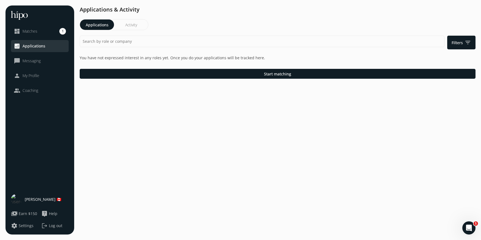
click at [33, 61] on span "Messaging" at bounding box center [32, 60] width 18 height 5
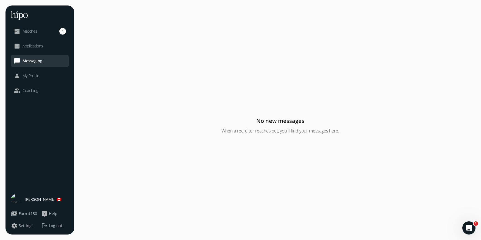
click at [31, 74] on span "My Profile" at bounding box center [31, 75] width 17 height 5
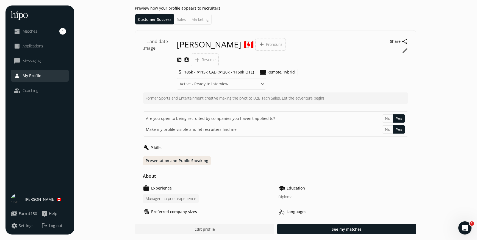
click at [31, 92] on span "Coaching" at bounding box center [31, 90] width 16 height 5
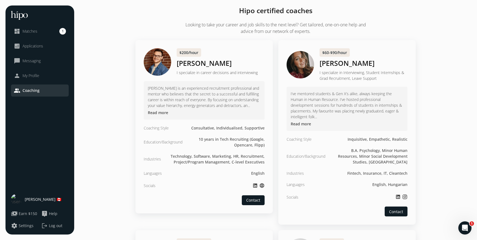
click at [35, 31] on span "Matches" at bounding box center [30, 31] width 15 height 5
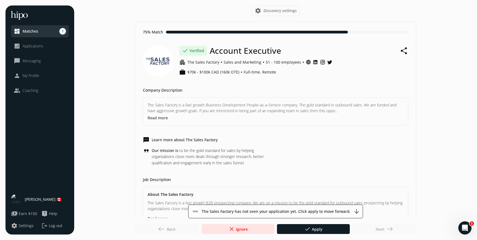
click at [26, 89] on span "Coaching" at bounding box center [31, 90] width 16 height 5
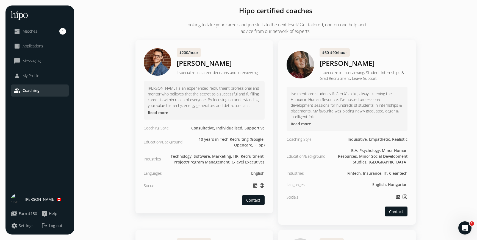
click at [28, 32] on span "Matches" at bounding box center [30, 31] width 15 height 5
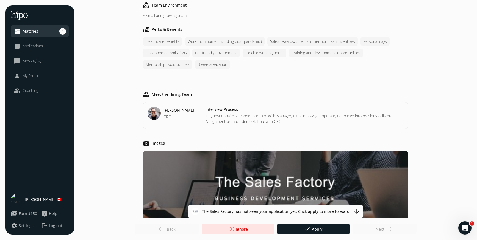
scroll to position [420, 0]
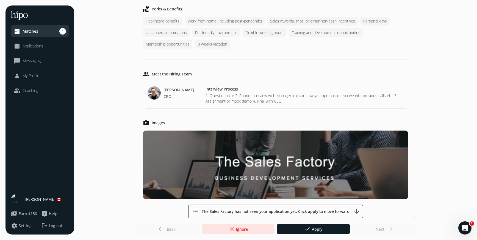
click at [380, 229] on div "Next east" at bounding box center [384, 229] width 64 height 10
click at [239, 230] on span "close Ignore" at bounding box center [237, 229] width 19 height 7
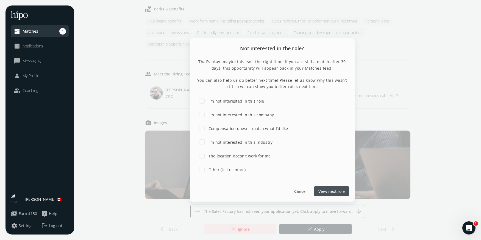
click at [326, 190] on span "View next role" at bounding box center [331, 192] width 26 height 6
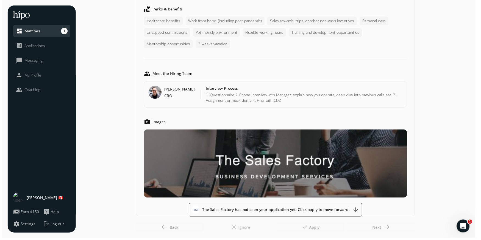
scroll to position [0, 0]
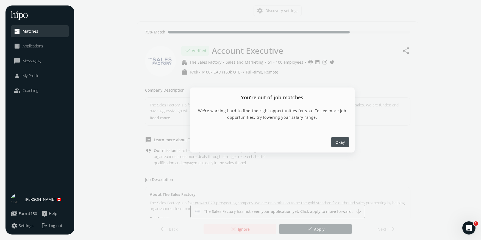
click at [341, 143] on span "Okay" at bounding box center [339, 142] width 9 height 6
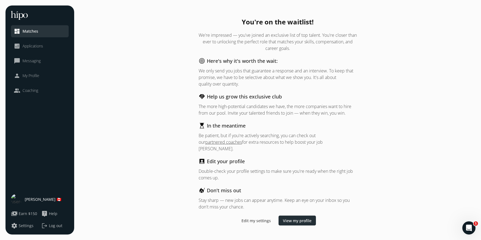
click at [295, 218] on span "View my profile" at bounding box center [297, 221] width 29 height 6
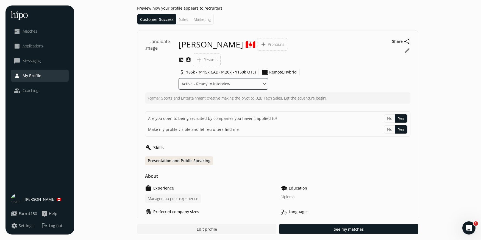
click at [200, 83] on select "Where are you in your job search? Active - Ready to interview Passive - Open to…" at bounding box center [223, 84] width 90 height 12
select select "Passive - Open to exploring opportunities"
click at [178, 78] on select "Where are you in your job search? Active - Ready to interview Passive - Open to…" at bounding box center [223, 84] width 90 height 12
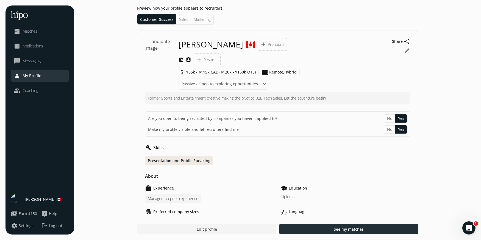
click at [340, 228] on span "See my matches" at bounding box center [349, 230] width 30 height 6
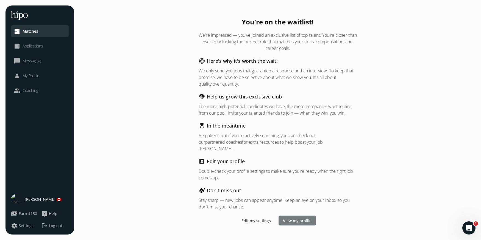
click at [296, 218] on span "View my profile" at bounding box center [297, 221] width 29 height 6
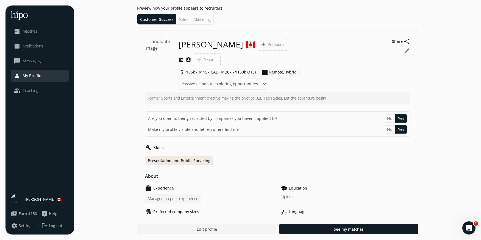
click at [34, 48] on span "Applications" at bounding box center [33, 45] width 21 height 5
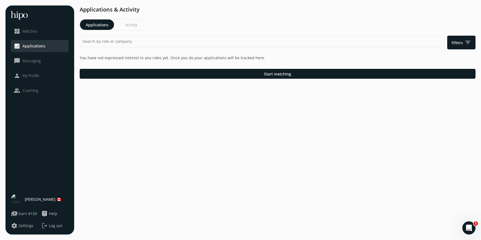
click at [27, 33] on span "Matches" at bounding box center [30, 31] width 15 height 5
